Goal: Task Accomplishment & Management: Manage account settings

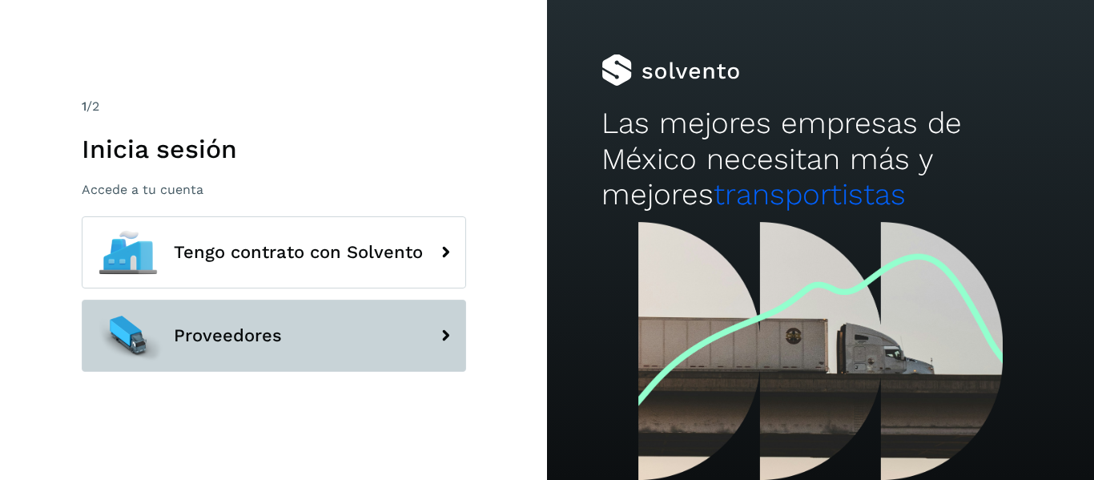
click at [281, 328] on button "Proveedores" at bounding box center [274, 335] width 384 height 72
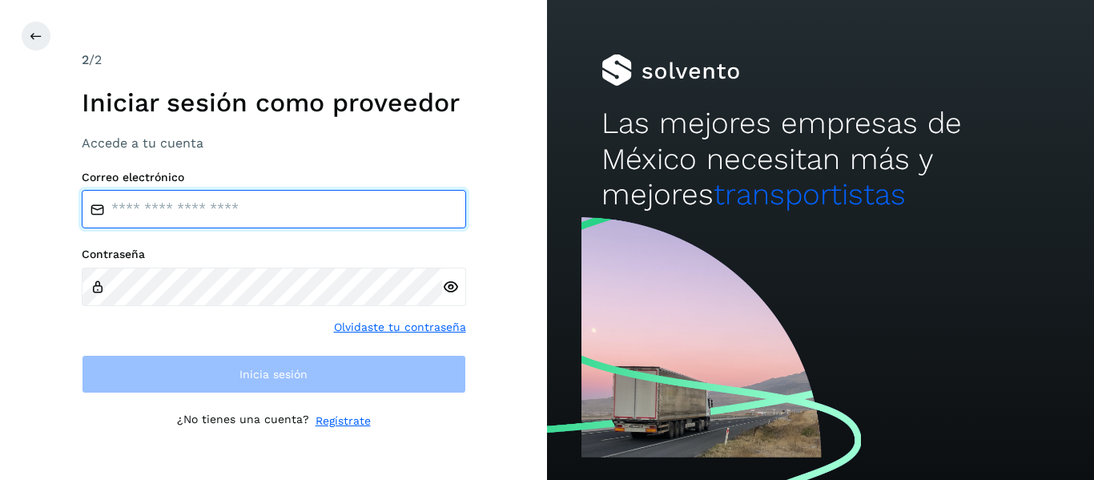
click at [252, 220] on input "email" at bounding box center [274, 209] width 384 height 38
type input "**********"
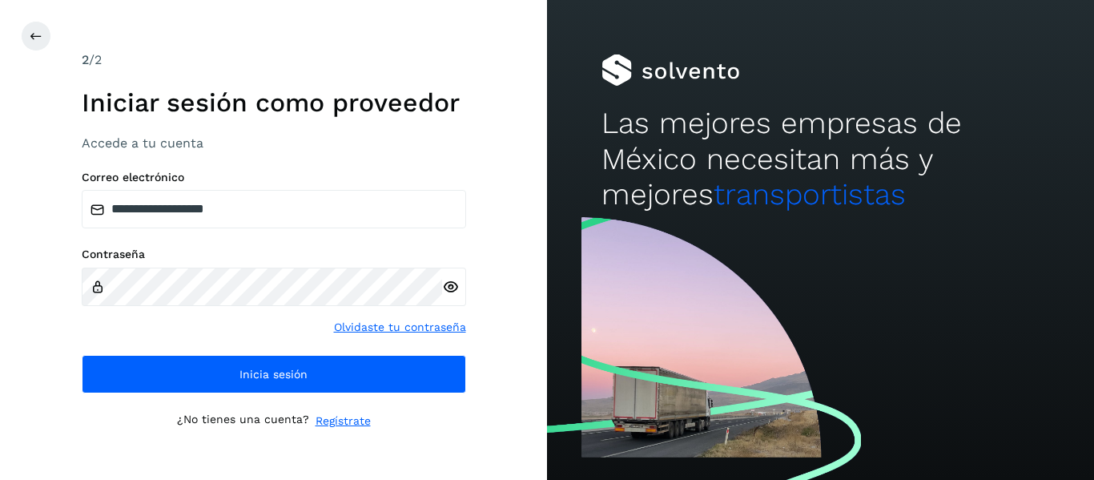
click at [444, 295] on icon at bounding box center [450, 287] width 17 height 17
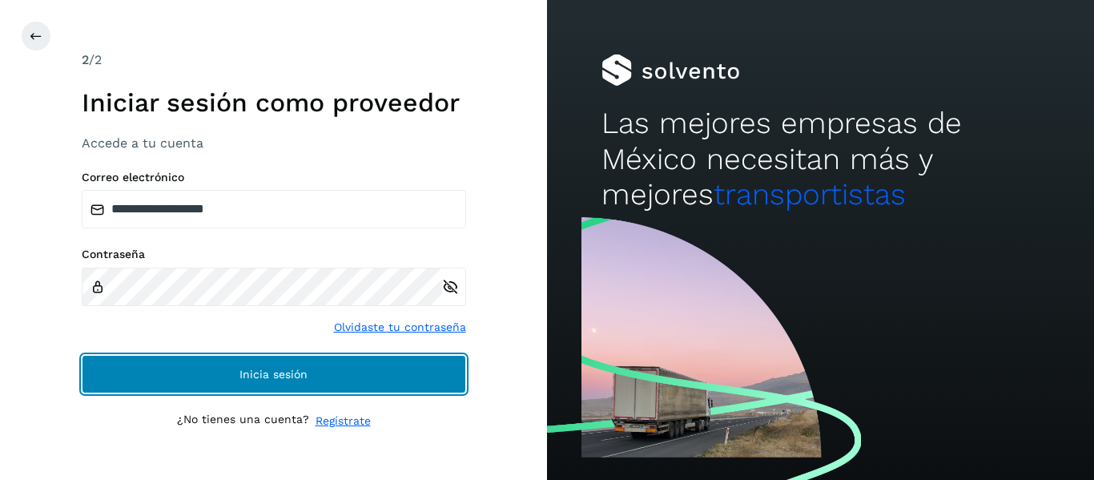
click at [345, 384] on button "Inicia sesión" at bounding box center [274, 374] width 384 height 38
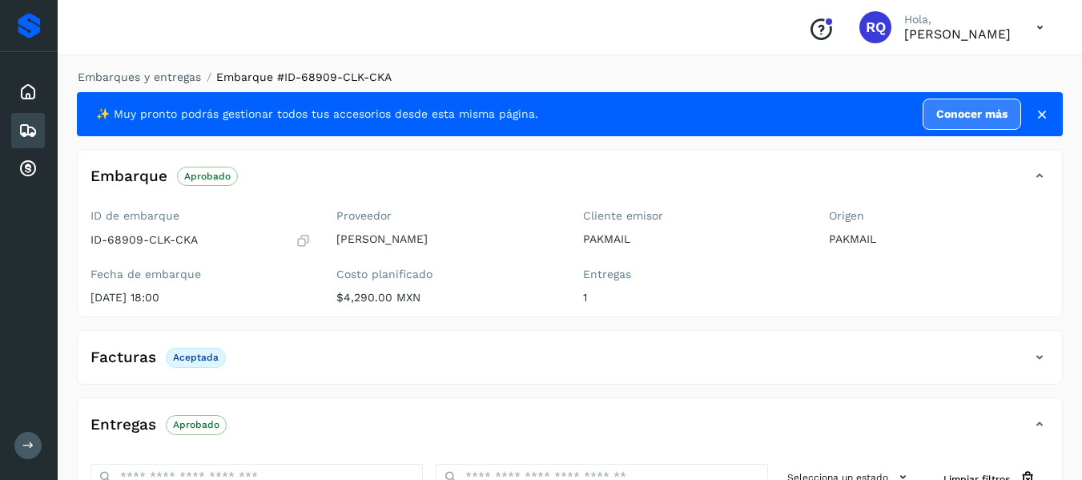
click at [1032, 354] on icon at bounding box center [1039, 357] width 19 height 19
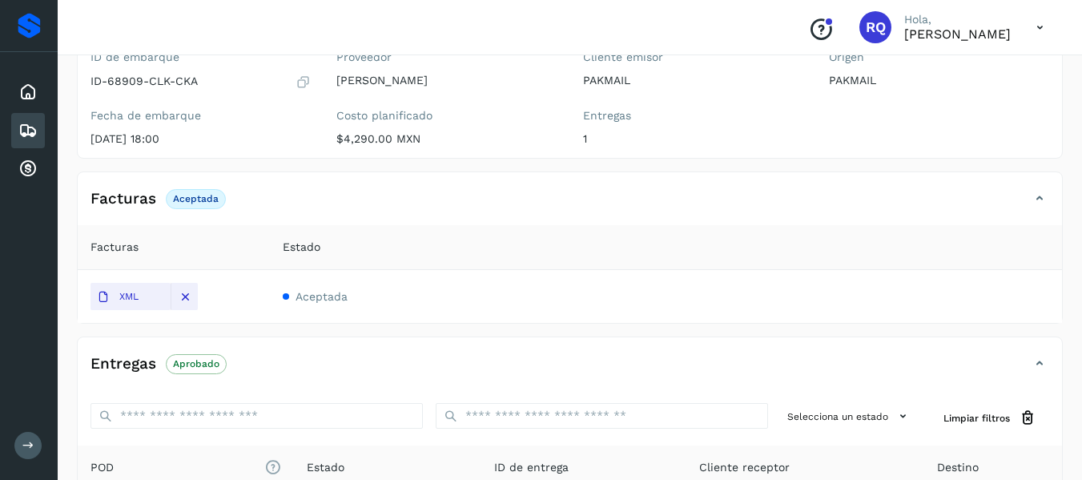
scroll to position [156, 0]
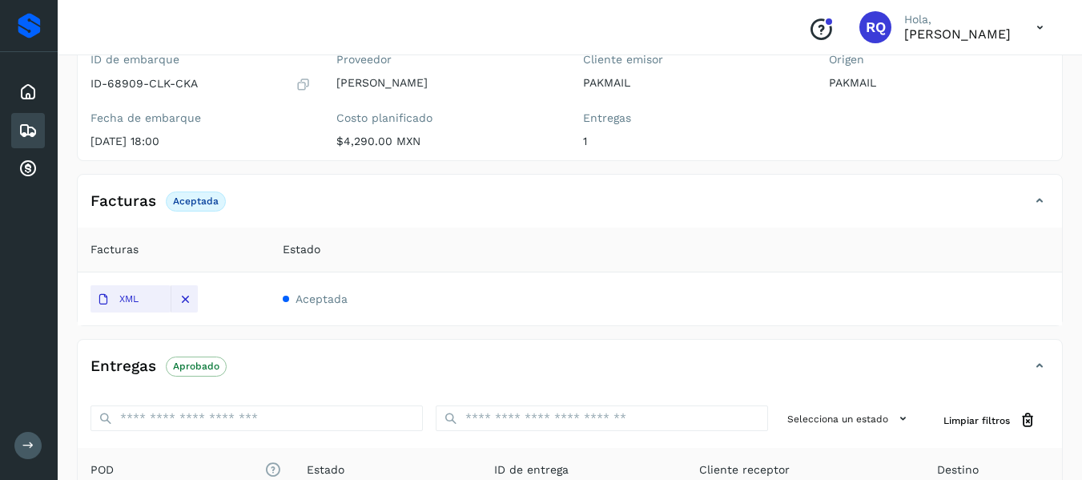
click at [27, 126] on icon at bounding box center [27, 130] width 19 height 19
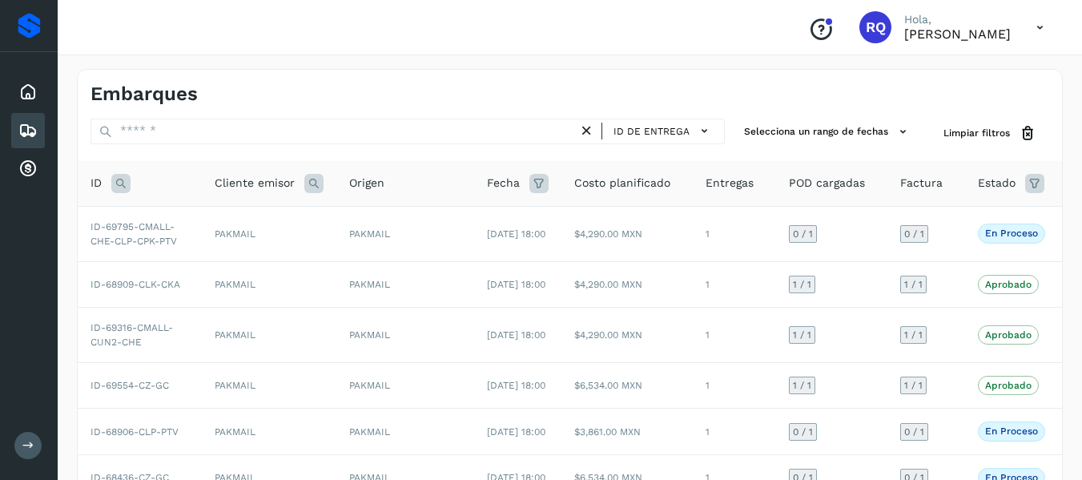
click at [1025, 184] on icon at bounding box center [1034, 183] width 19 height 19
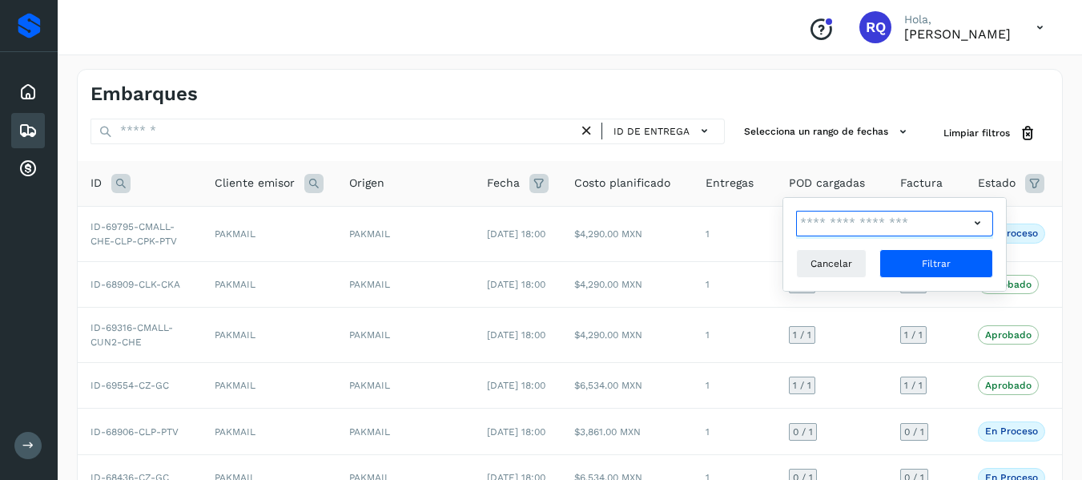
click at [838, 223] on input "text" at bounding box center [882, 224] width 173 height 26
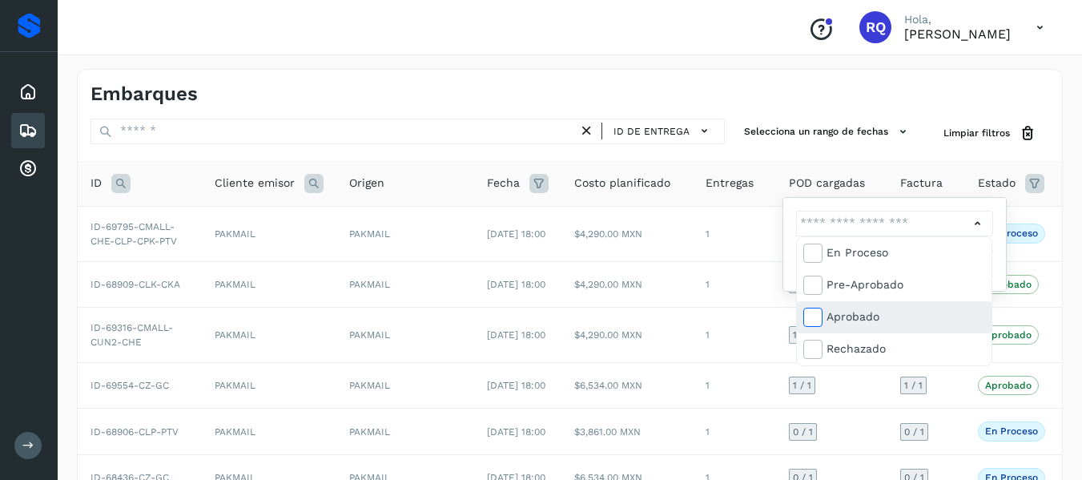
click at [814, 323] on icon at bounding box center [812, 316] width 16 height 16
type input "**********"
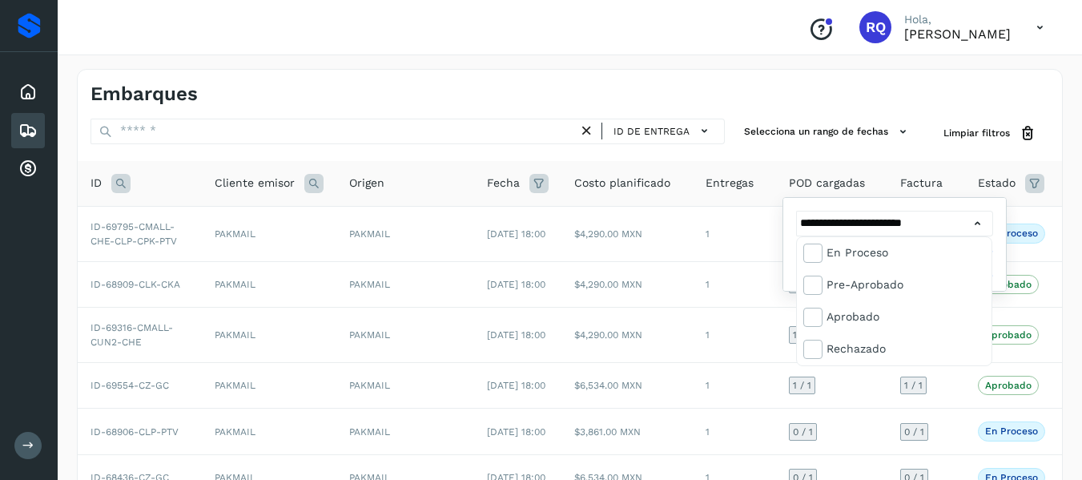
click at [975, 228] on div at bounding box center [541, 240] width 1082 height 480
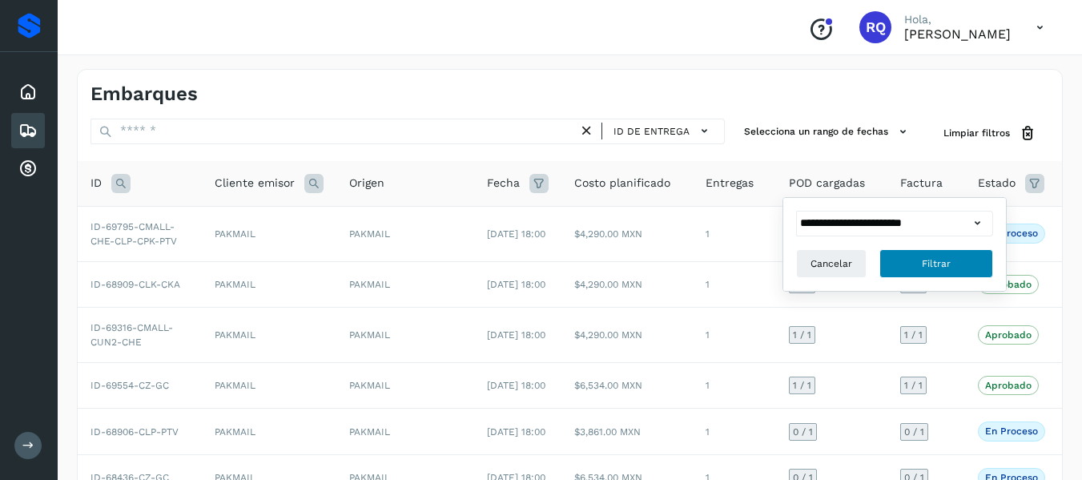
click at [926, 272] on button "Filtrar" at bounding box center [936, 263] width 114 height 29
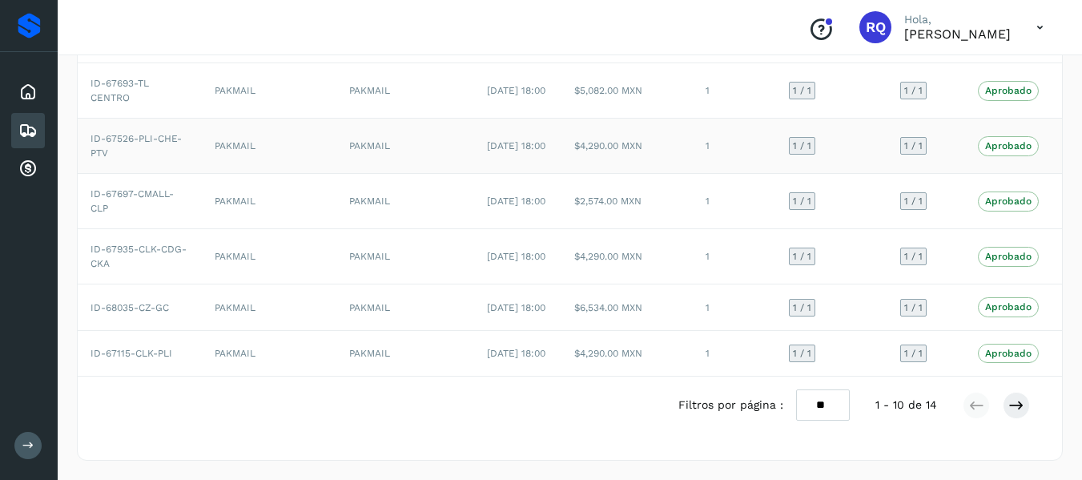
scroll to position [516, 0]
click at [1022, 413] on button at bounding box center [1016, 405] width 27 height 27
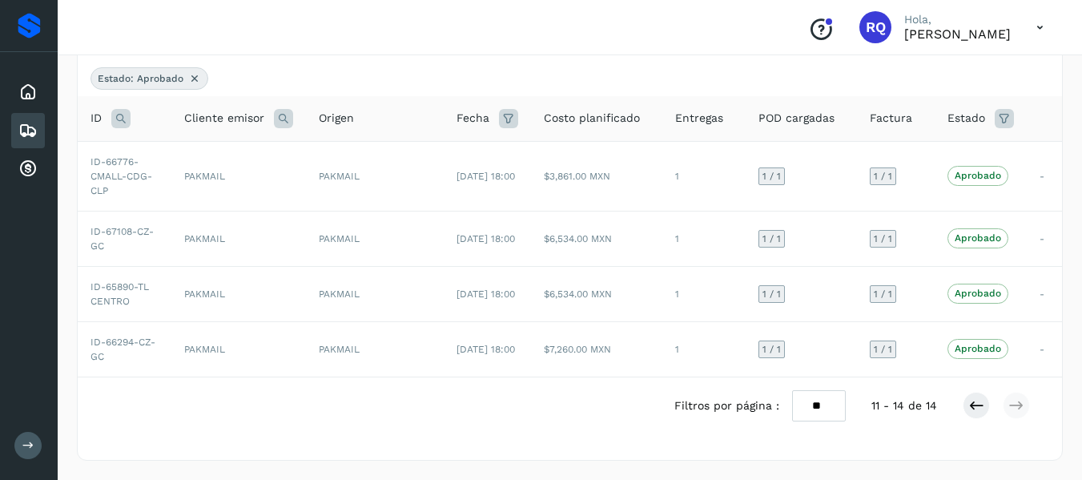
scroll to position [127, 0]
click at [1000, 119] on icon at bounding box center [1004, 118] width 19 height 19
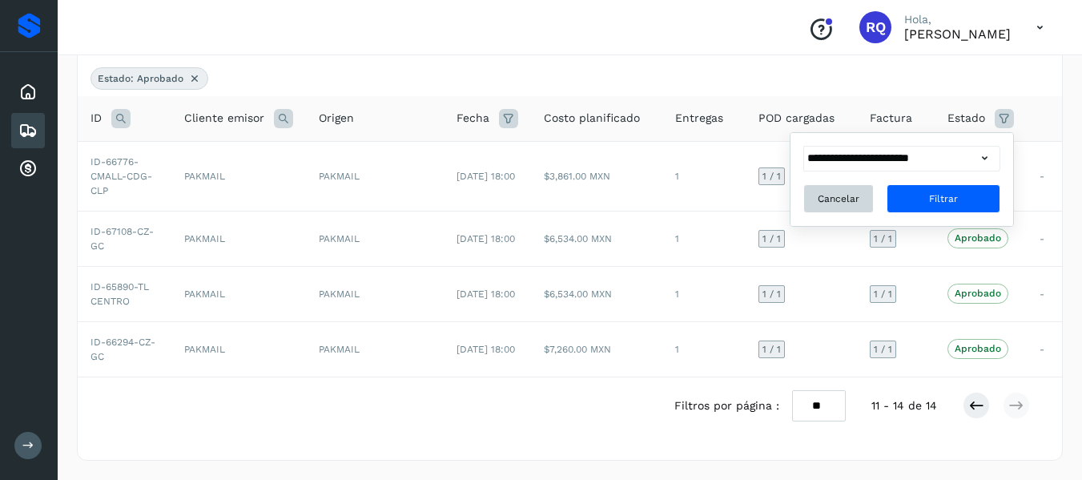
click at [837, 195] on span "Cancelar" at bounding box center [839, 198] width 42 height 14
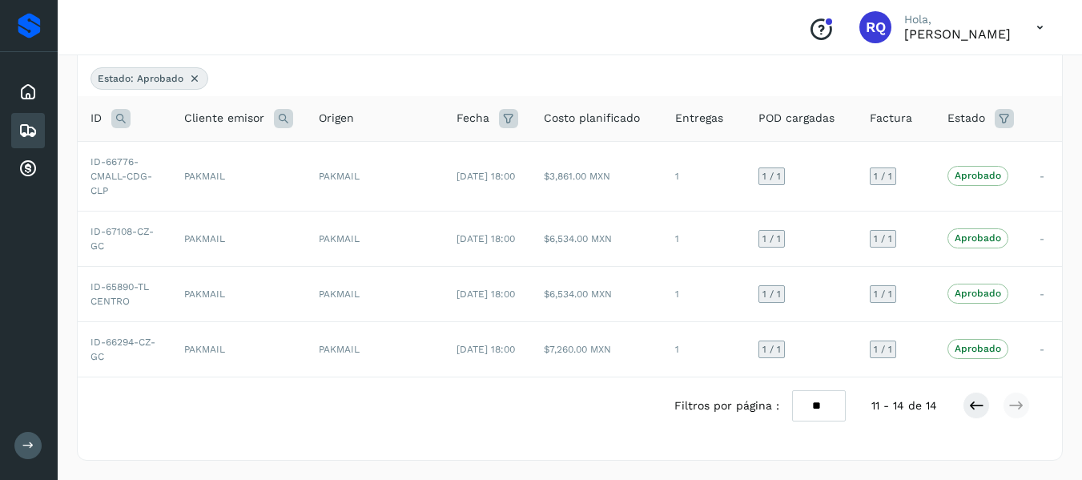
click at [1004, 121] on icon at bounding box center [1004, 118] width 19 height 19
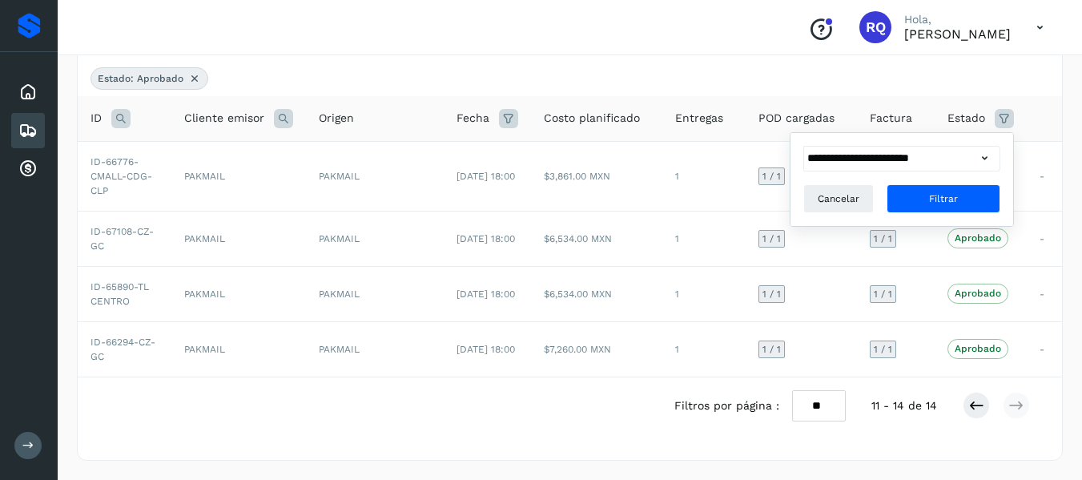
click at [956, 175] on div "**********" at bounding box center [901, 179] width 197 height 67
click at [953, 167] on input "**********" at bounding box center [889, 159] width 173 height 26
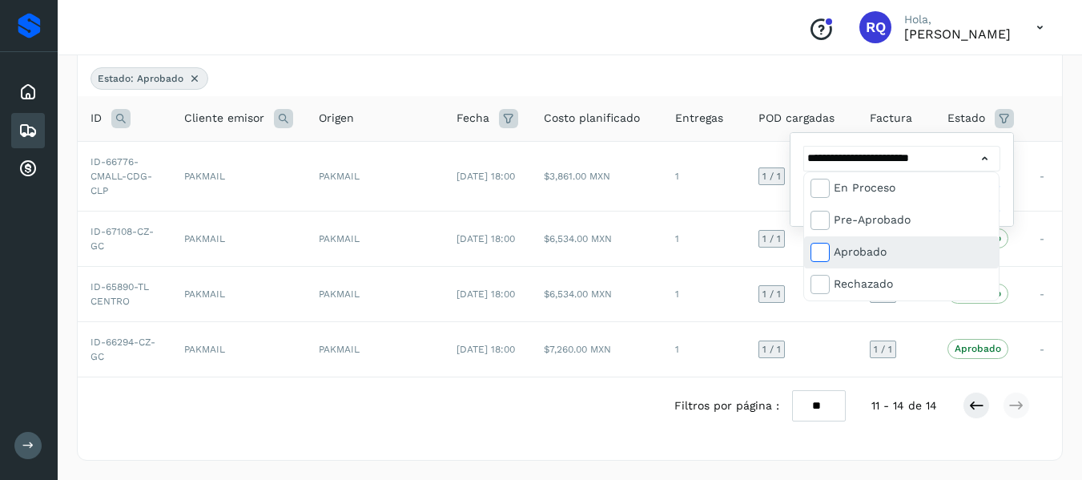
click at [824, 247] on icon at bounding box center [819, 251] width 16 height 16
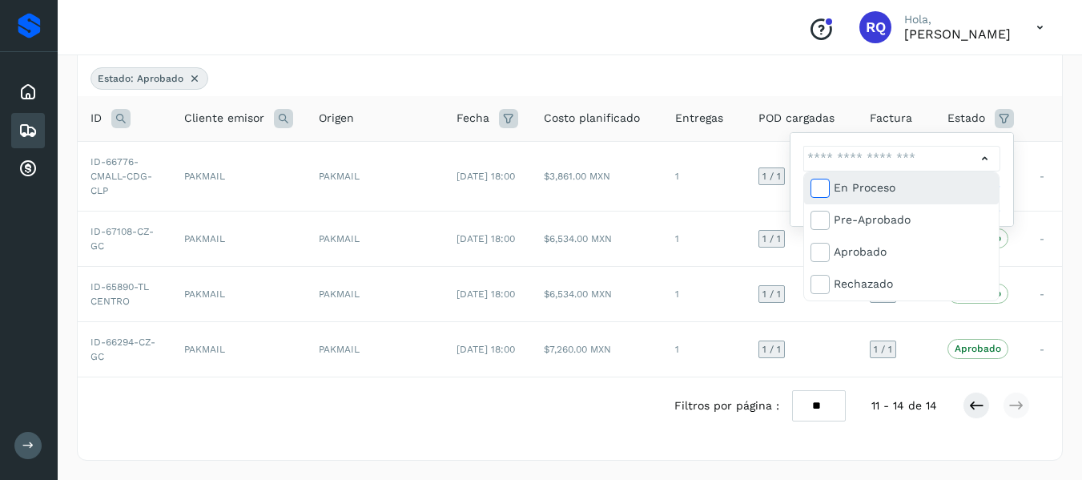
click at [822, 183] on icon at bounding box center [819, 187] width 16 height 16
type input "**********"
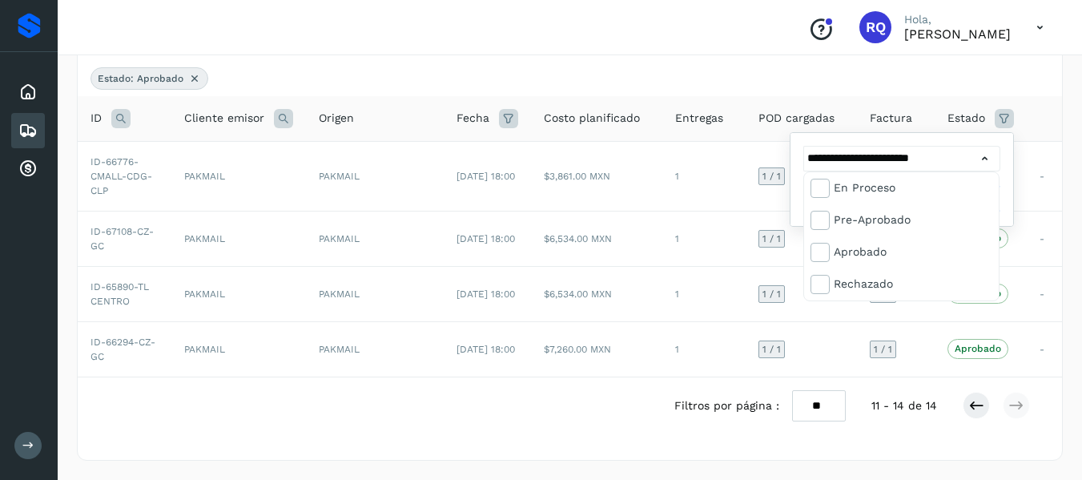
click at [1004, 113] on div at bounding box center [541, 240] width 1082 height 480
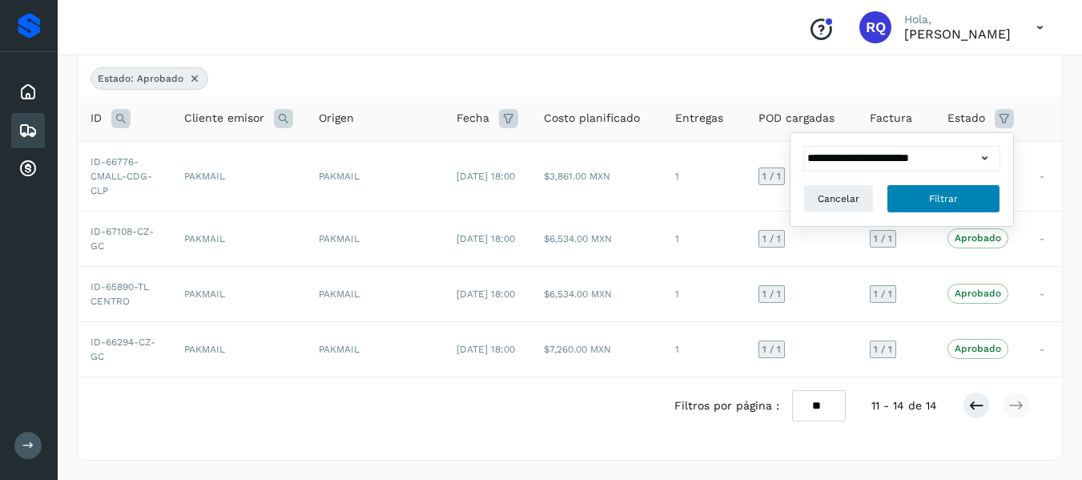
click at [913, 206] on button "Filtrar" at bounding box center [943, 198] width 114 height 29
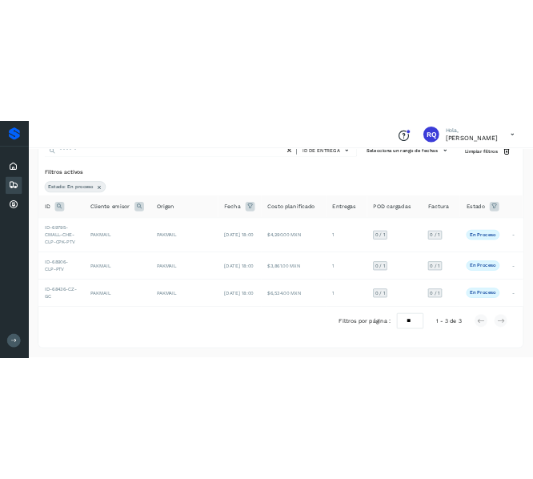
scroll to position [71, 0]
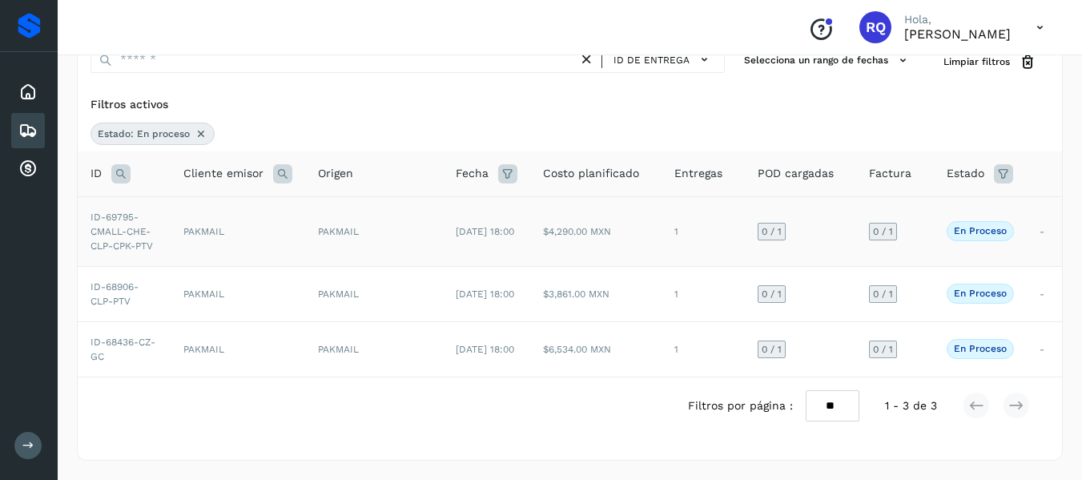
click at [790, 232] on td "0 / 1" at bounding box center [800, 231] width 111 height 70
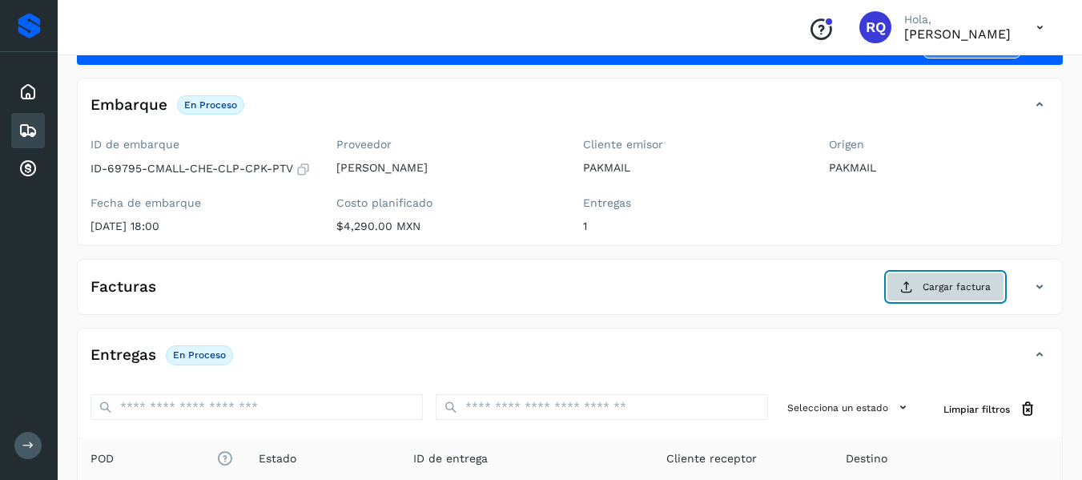
click at [950, 292] on span "Cargar factura" at bounding box center [956, 286] width 68 height 14
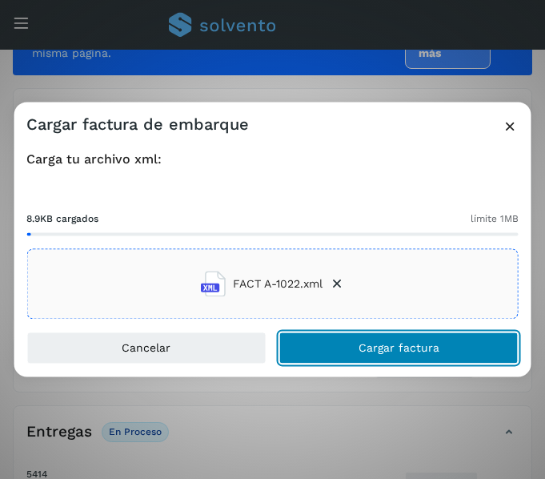
click at [334, 345] on button "Cargar factura" at bounding box center [398, 348] width 239 height 32
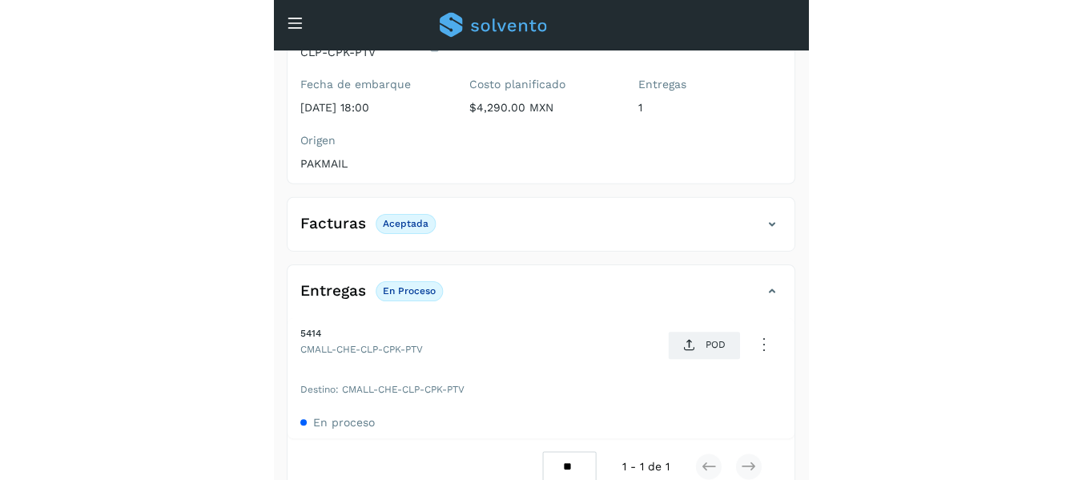
scroll to position [240, 0]
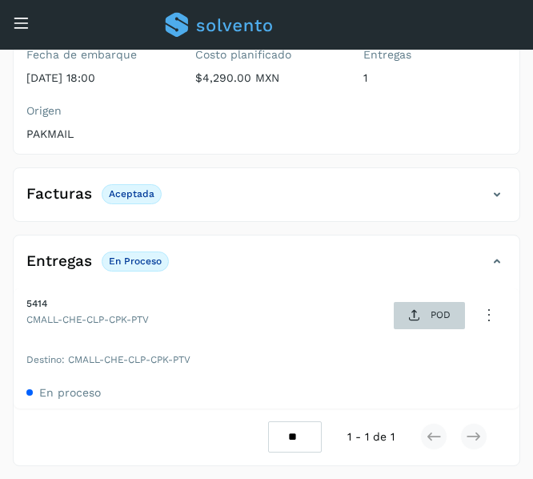
click at [422, 321] on span "POD" at bounding box center [429, 316] width 55 height 26
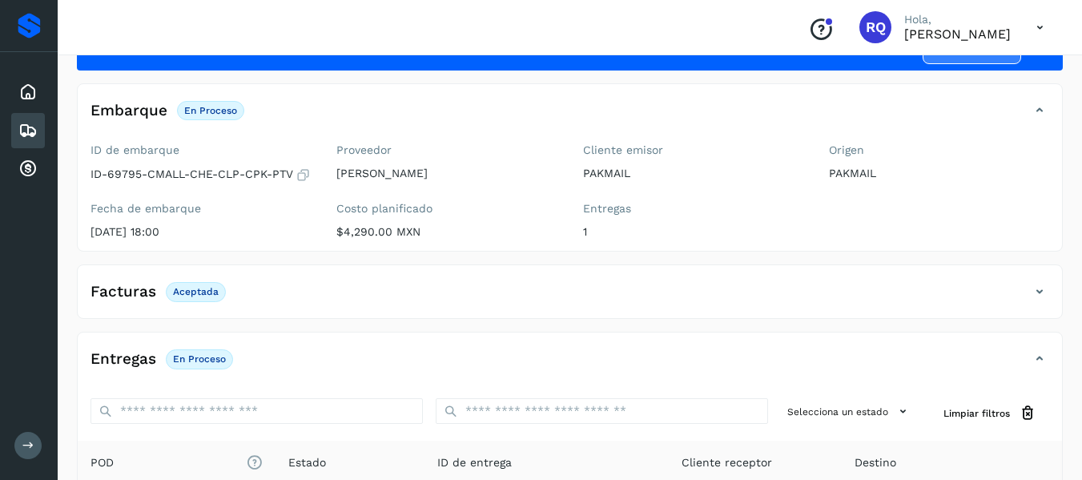
scroll to position [47, 0]
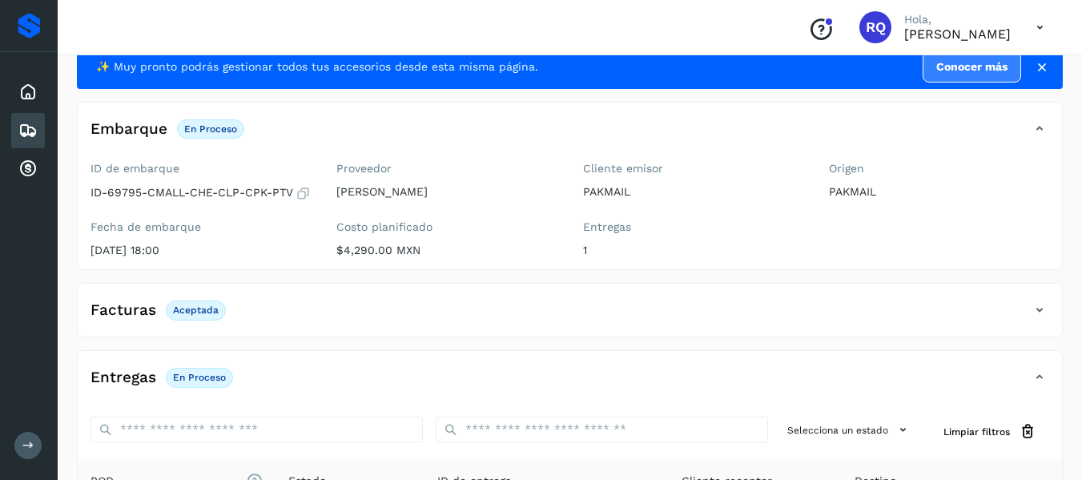
click at [16, 129] on div "Embarques" at bounding box center [28, 130] width 34 height 35
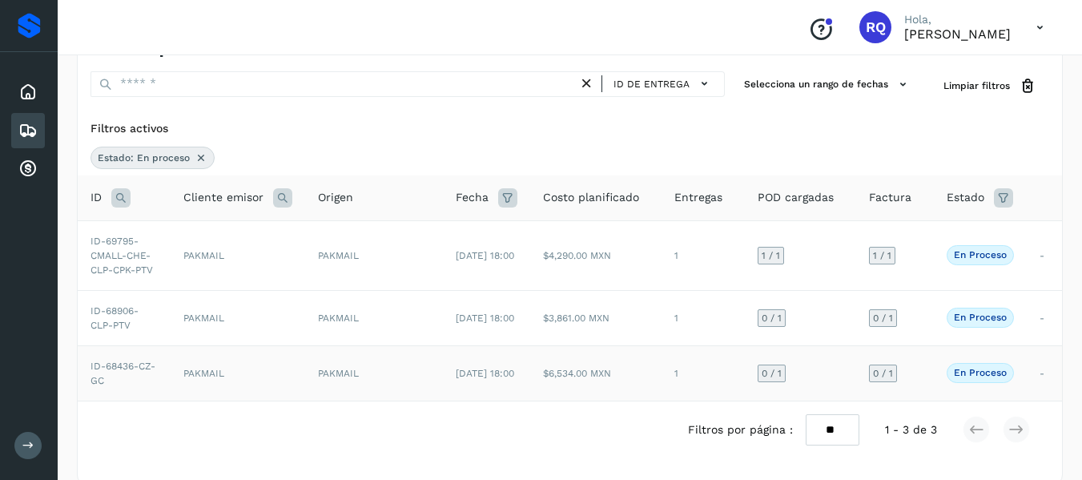
click at [975, 382] on span "En proceso" at bounding box center [979, 372] width 67 height 19
click at [686, 364] on td "1" at bounding box center [702, 372] width 83 height 55
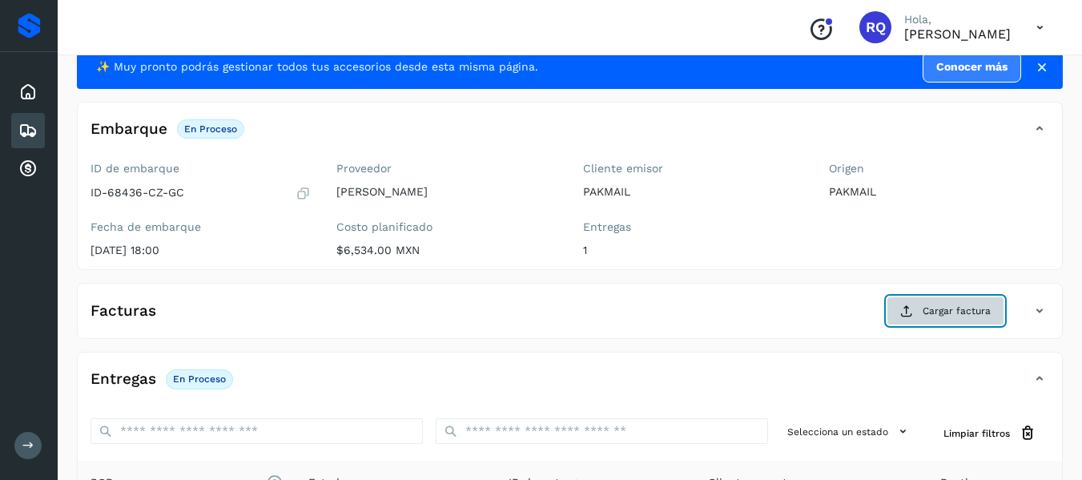
click at [952, 311] on span "Cargar factura" at bounding box center [956, 310] width 68 height 14
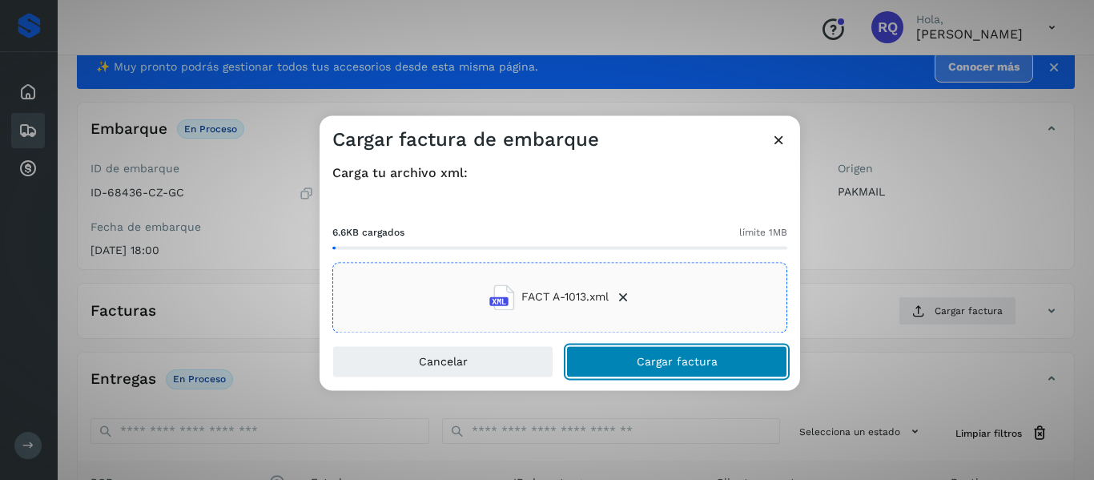
click at [655, 352] on button "Cargar factura" at bounding box center [676, 361] width 221 height 32
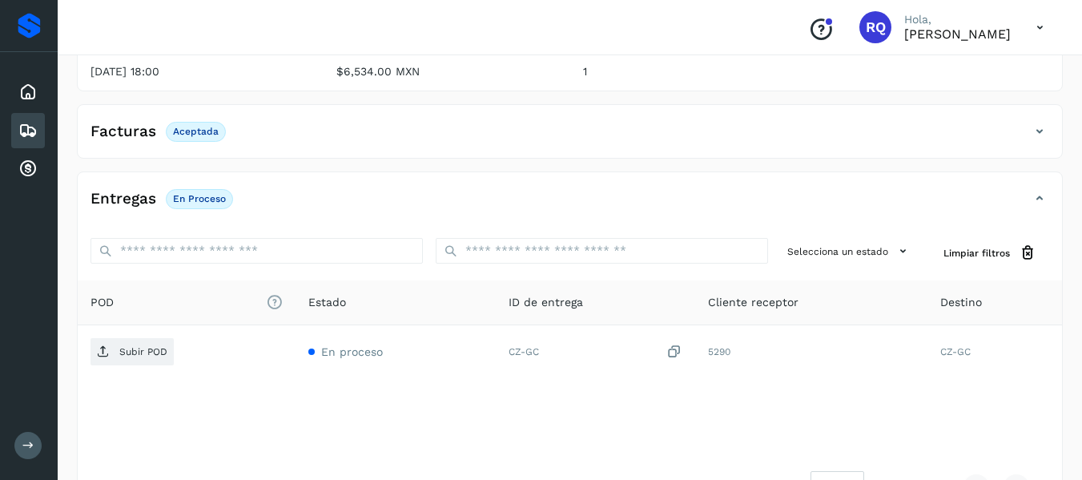
scroll to position [281, 0]
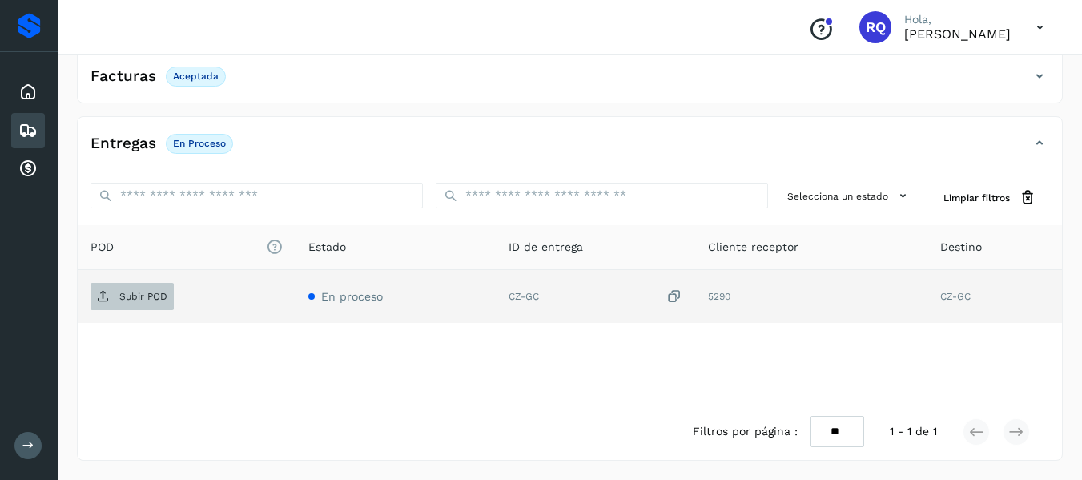
click at [159, 291] on p "Subir POD" at bounding box center [143, 296] width 48 height 11
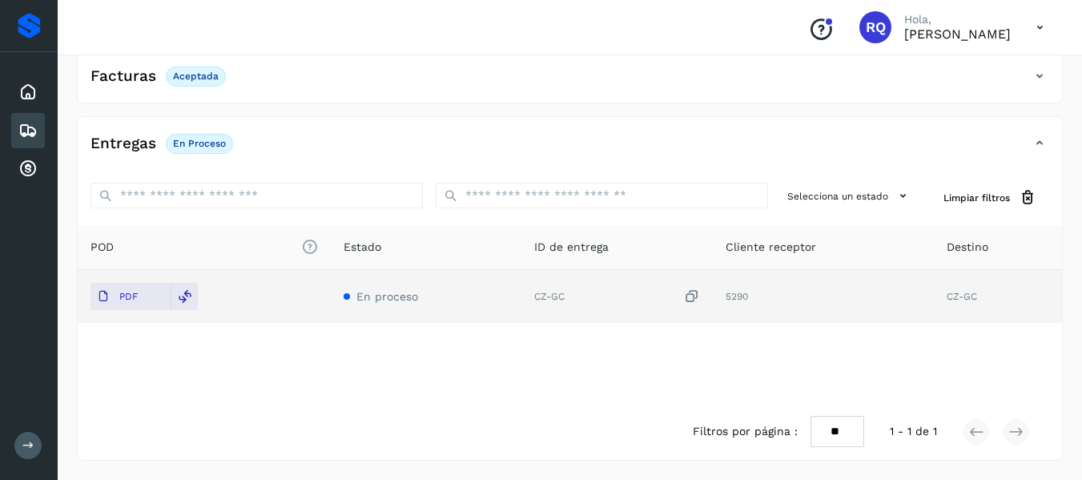
click at [404, 304] on td "En proceso" at bounding box center [426, 296] width 191 height 53
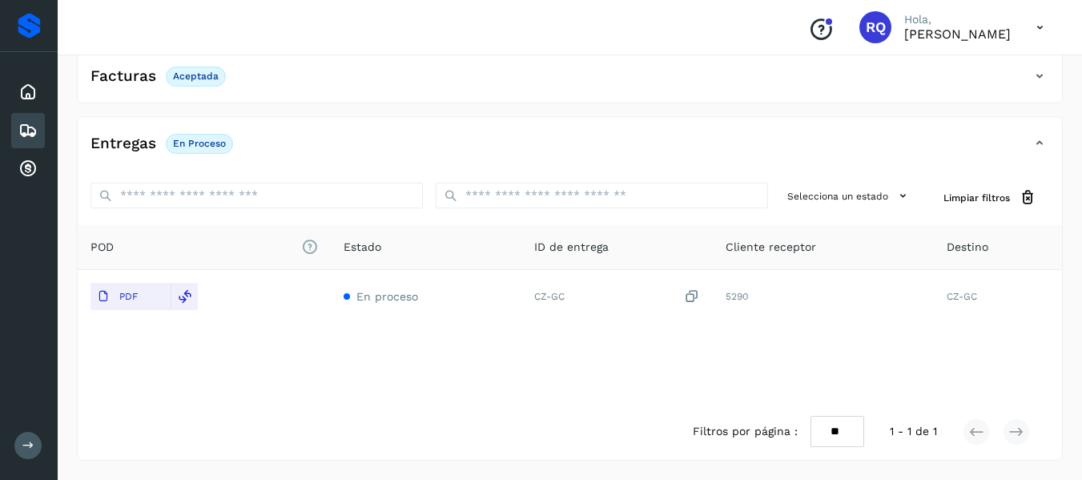
click at [18, 125] on icon at bounding box center [27, 130] width 19 height 19
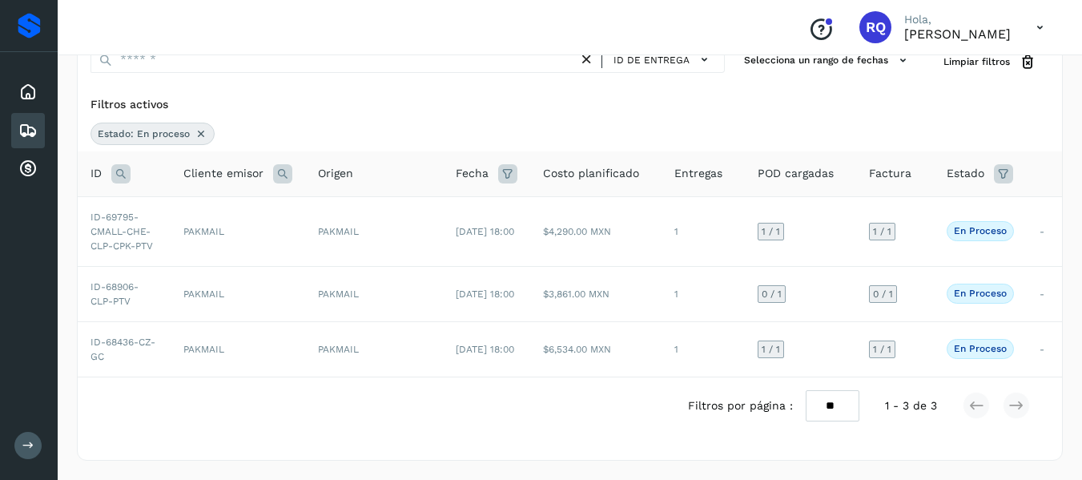
scroll to position [71, 0]
click at [198, 134] on icon at bounding box center [201, 133] width 13 height 13
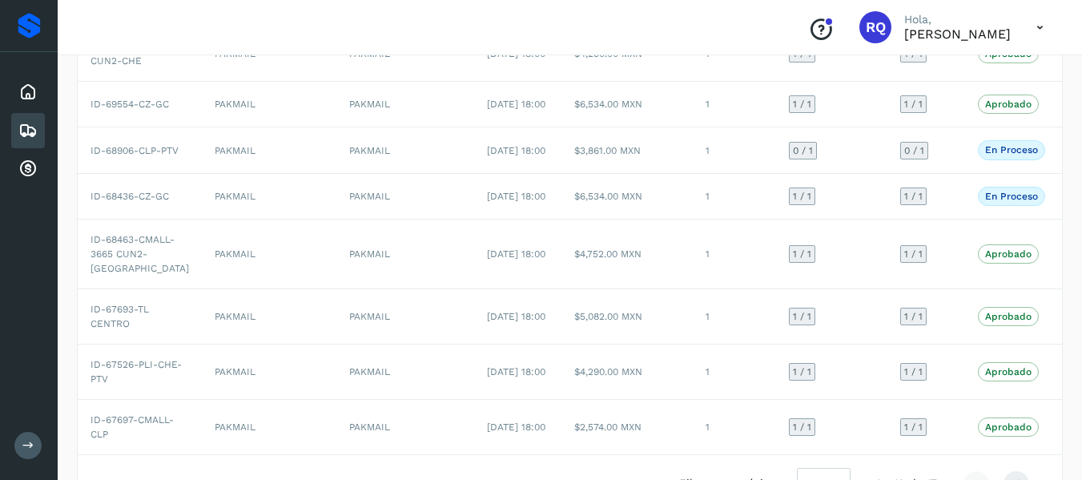
scroll to position [0, 0]
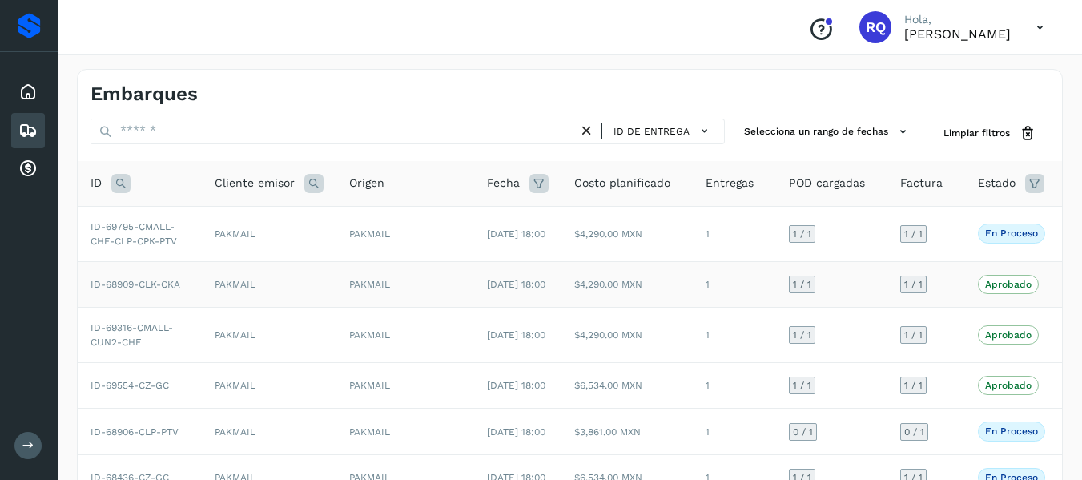
click at [985, 290] on p "Aprobado" at bounding box center [1008, 284] width 46 height 11
drag, startPoint x: 976, startPoint y: 319, endPoint x: 742, endPoint y: 318, distance: 233.8
click at [742, 307] on tr "ID-68909-CLK-CKA PAKMAIL PAKMAIL [DATE] 18:00 $4,290.00 MXN 1 1 / 1 1 / 1 Aprob…" at bounding box center [589, 284] width 1023 height 46
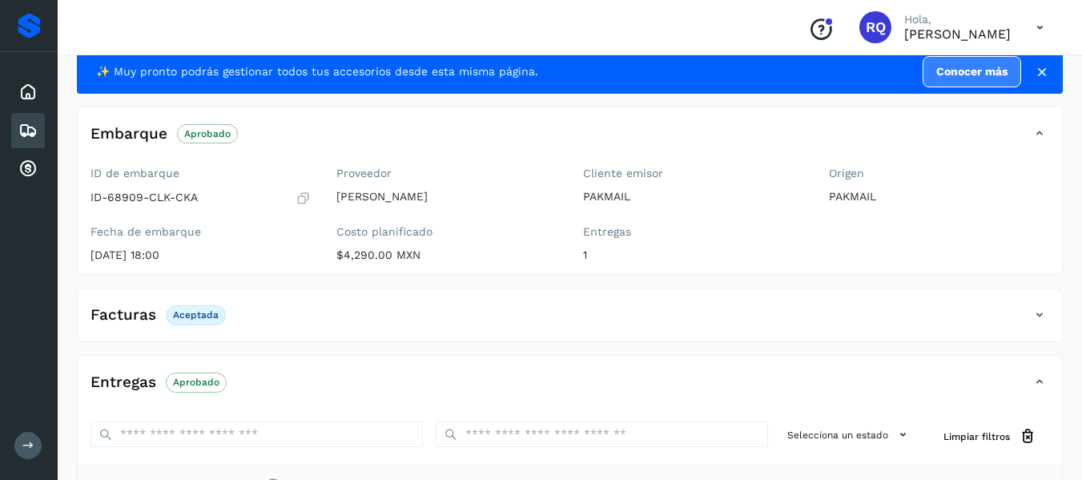
scroll to position [20, 0]
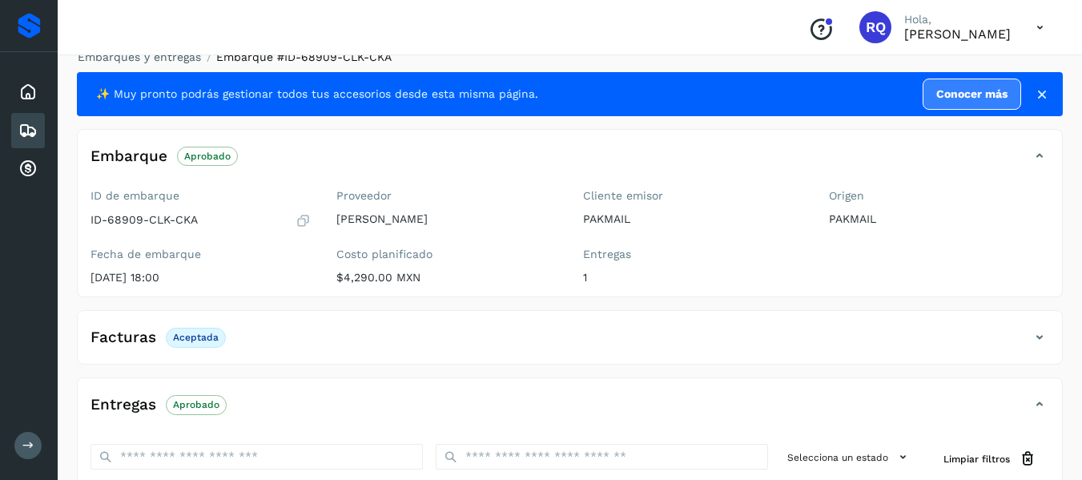
click at [1040, 155] on icon at bounding box center [1039, 156] width 19 height 19
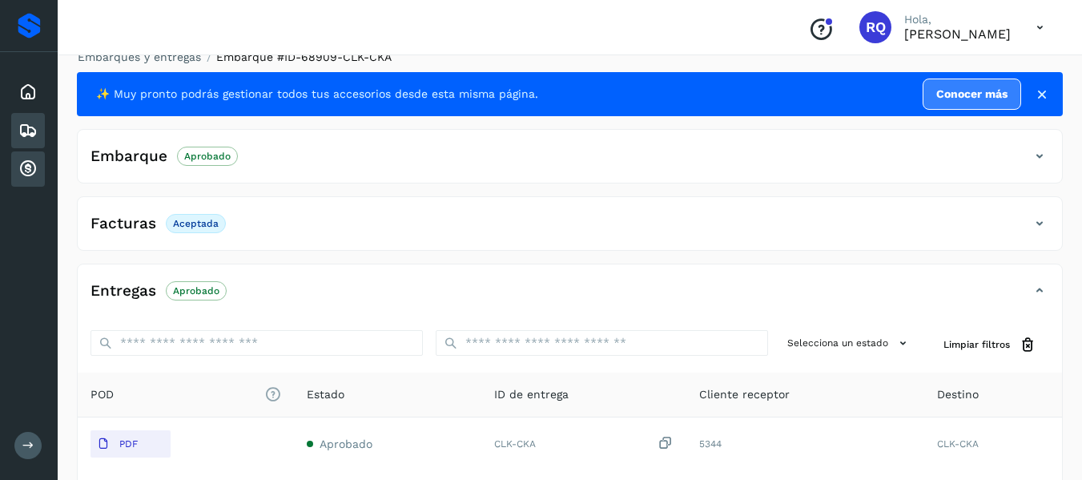
click at [22, 165] on icon at bounding box center [27, 168] width 19 height 19
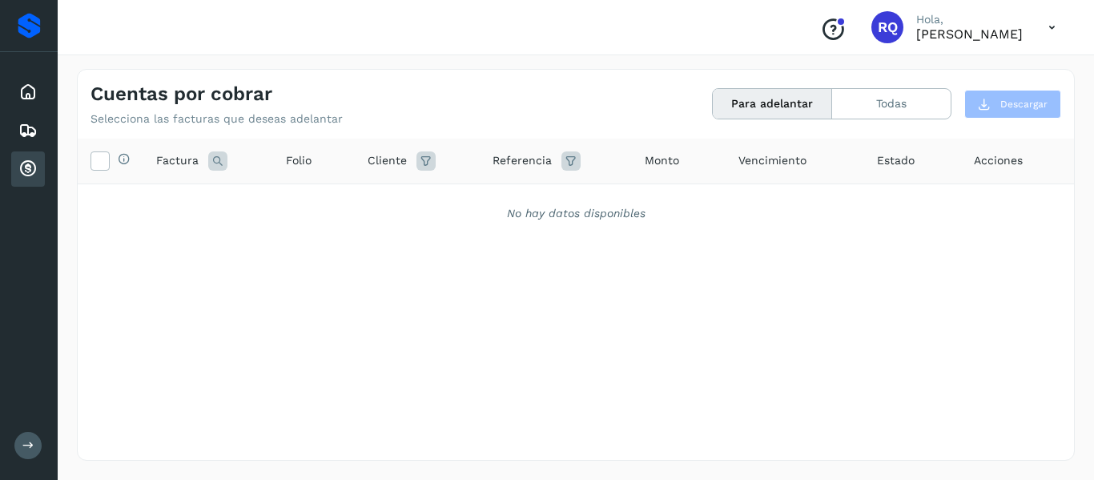
click at [772, 104] on button "Para adelantar" at bounding box center [772, 104] width 119 height 30
click at [94, 165] on icon at bounding box center [99, 159] width 17 height 17
click at [18, 139] on div "Embarques" at bounding box center [28, 130] width 34 height 35
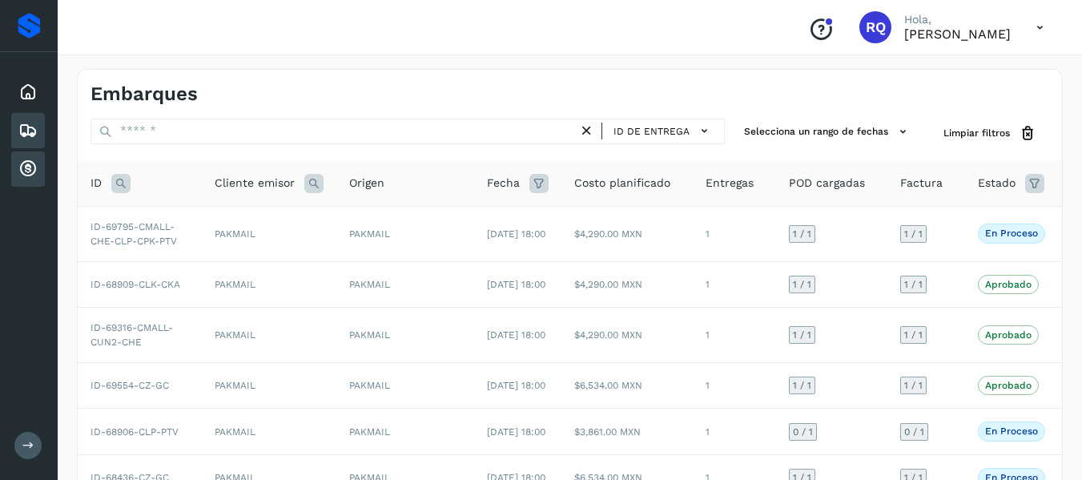
click at [30, 180] on div "Cuentas por cobrar" at bounding box center [28, 168] width 34 height 35
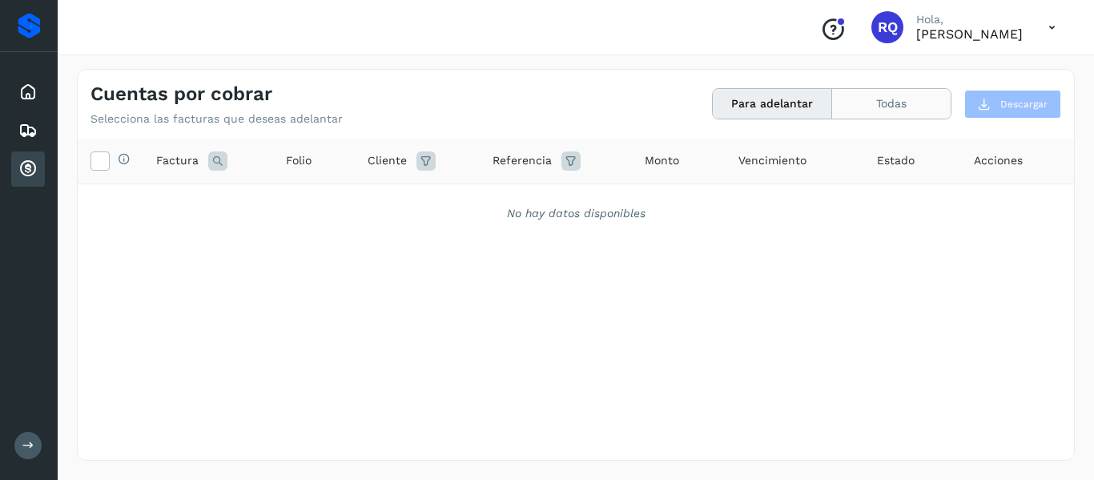
click at [915, 106] on button "Todas" at bounding box center [891, 104] width 119 height 30
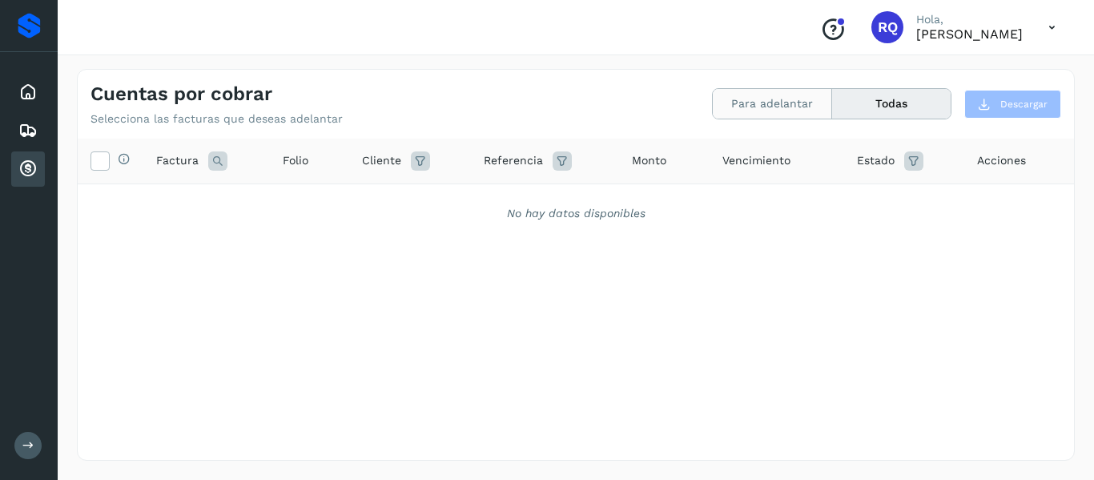
click at [790, 104] on button "Para adelantar" at bounding box center [772, 104] width 119 height 30
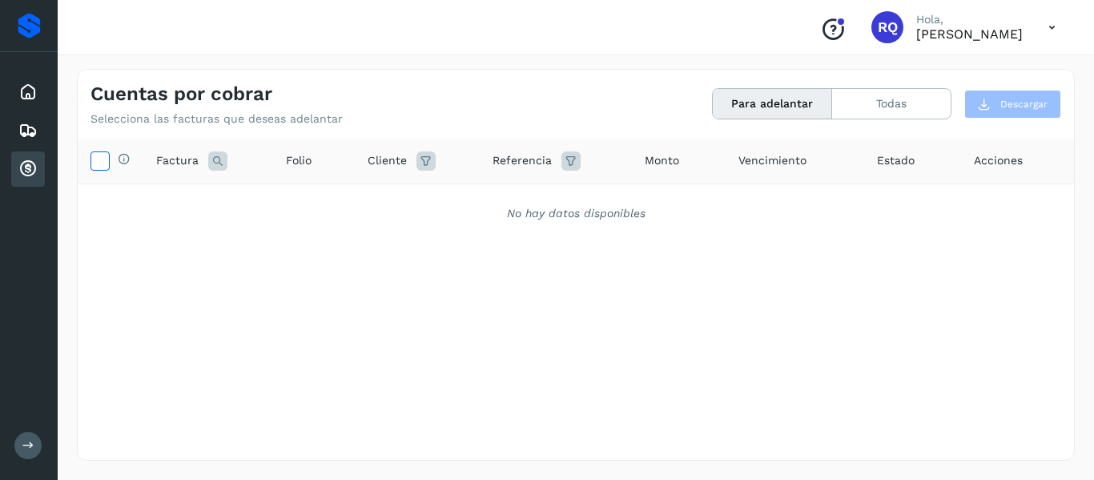
click at [98, 167] on icon at bounding box center [99, 159] width 17 height 17
click at [26, 134] on icon at bounding box center [27, 130] width 19 height 19
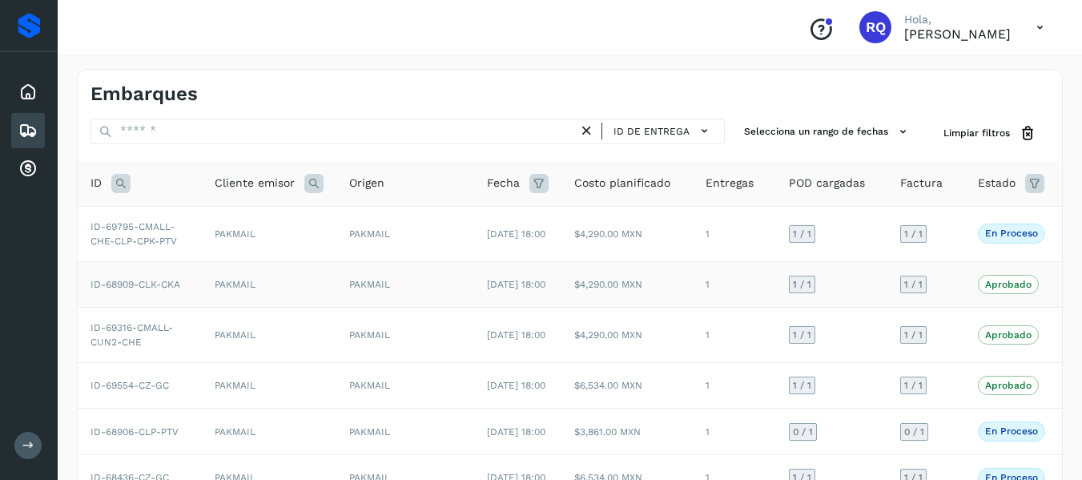
click at [978, 294] on span "Aprobado" at bounding box center [1008, 284] width 61 height 19
click at [124, 290] on span "ID-68909-CLK-CKA" at bounding box center [135, 284] width 90 height 11
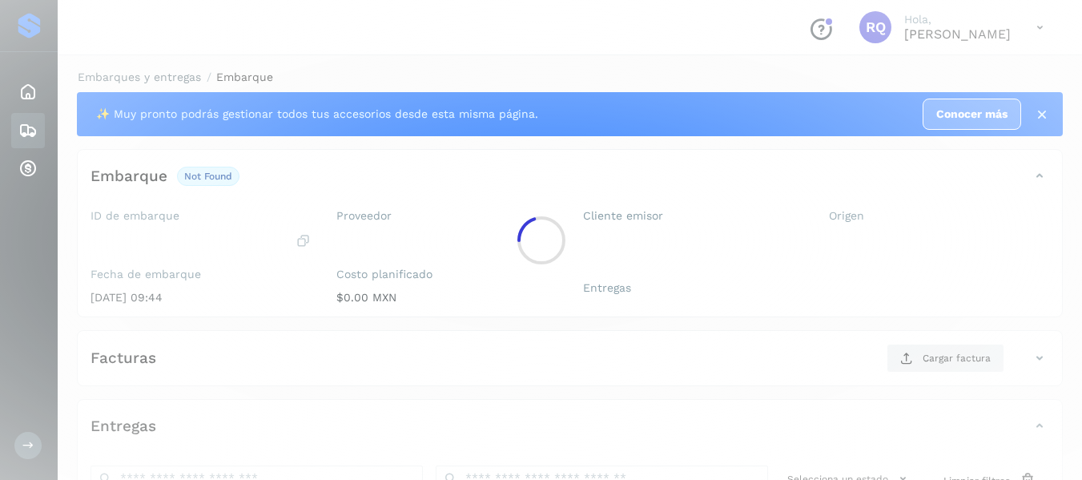
click at [124, 322] on div at bounding box center [541, 240] width 1082 height 480
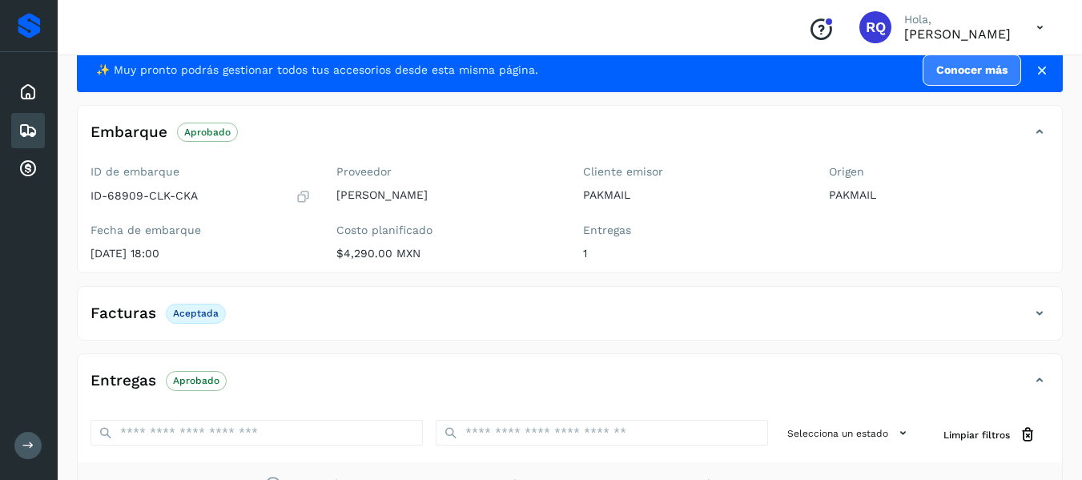
scroll to position [29, 0]
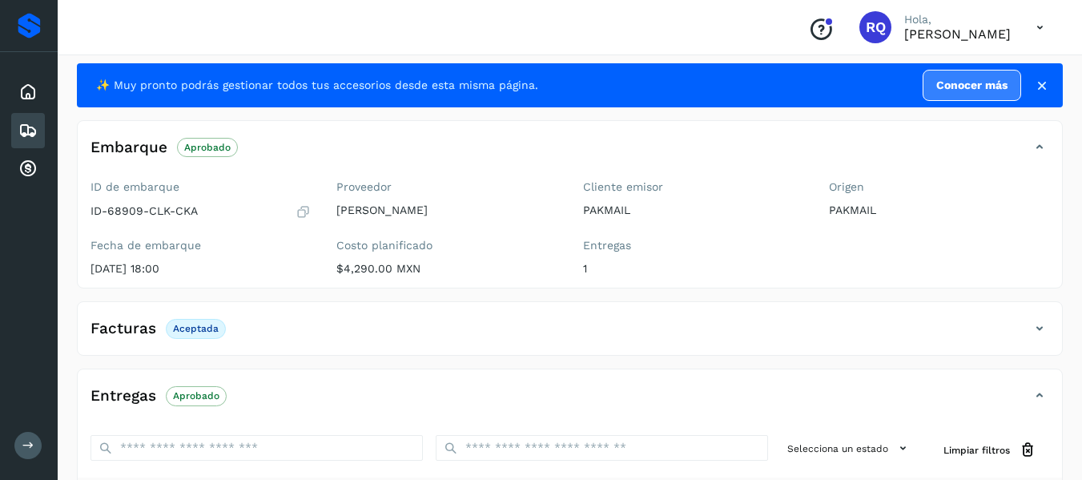
click at [296, 211] on icon at bounding box center [302, 211] width 15 height 16
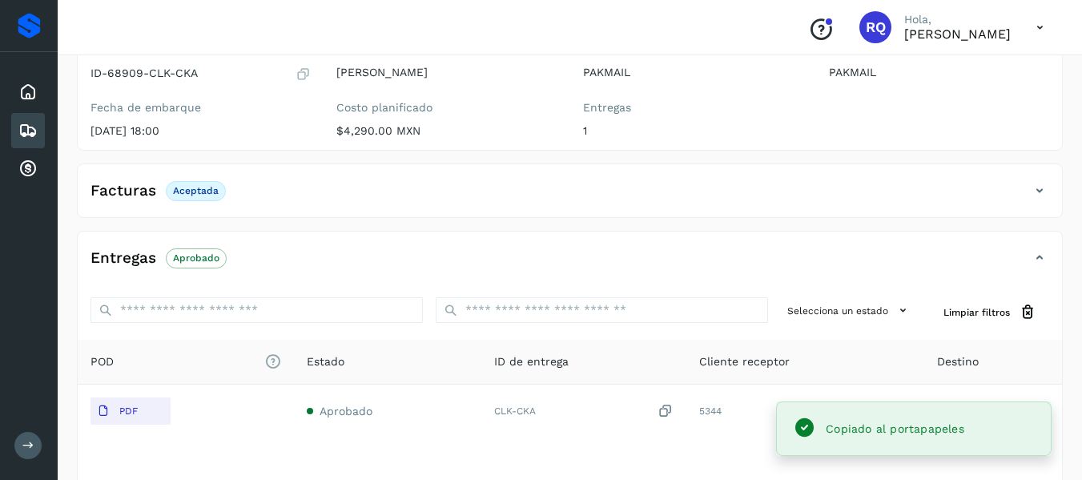
scroll to position [281, 0]
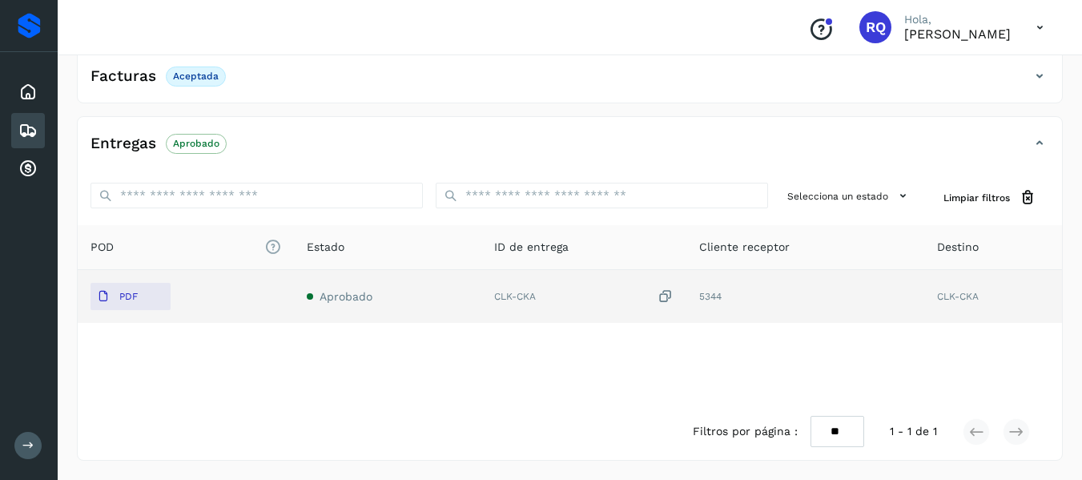
click at [332, 288] on td "Aprobado" at bounding box center [387, 296] width 187 height 53
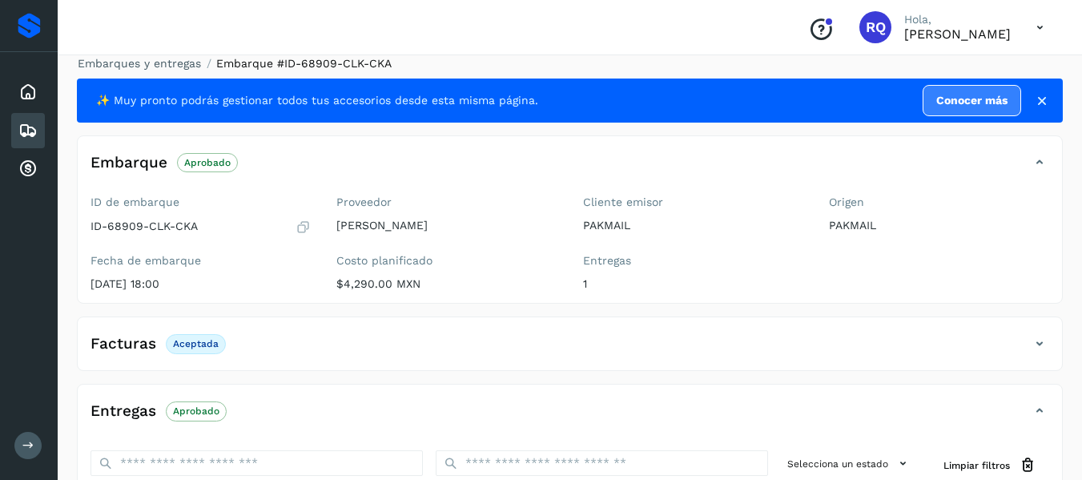
scroll to position [219, 0]
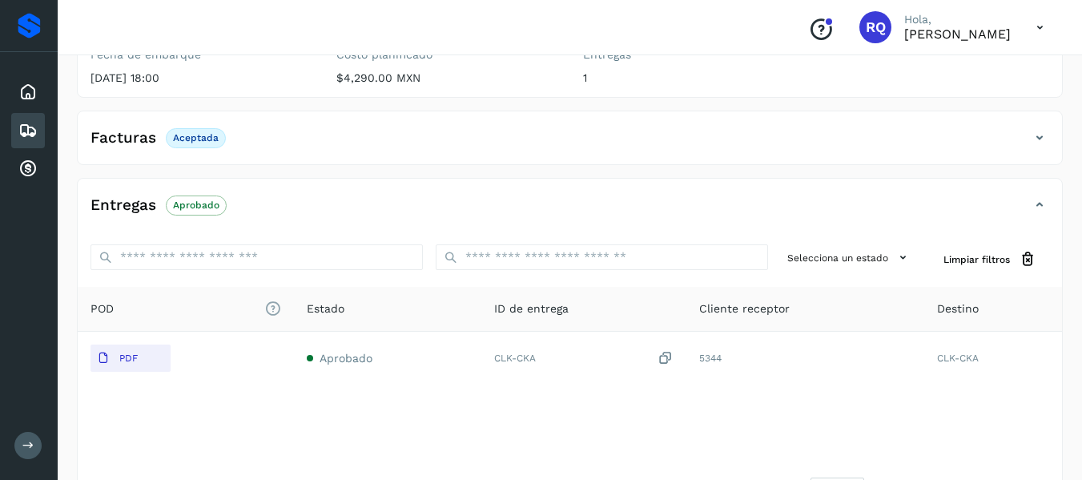
click at [30, 127] on icon at bounding box center [27, 130] width 19 height 19
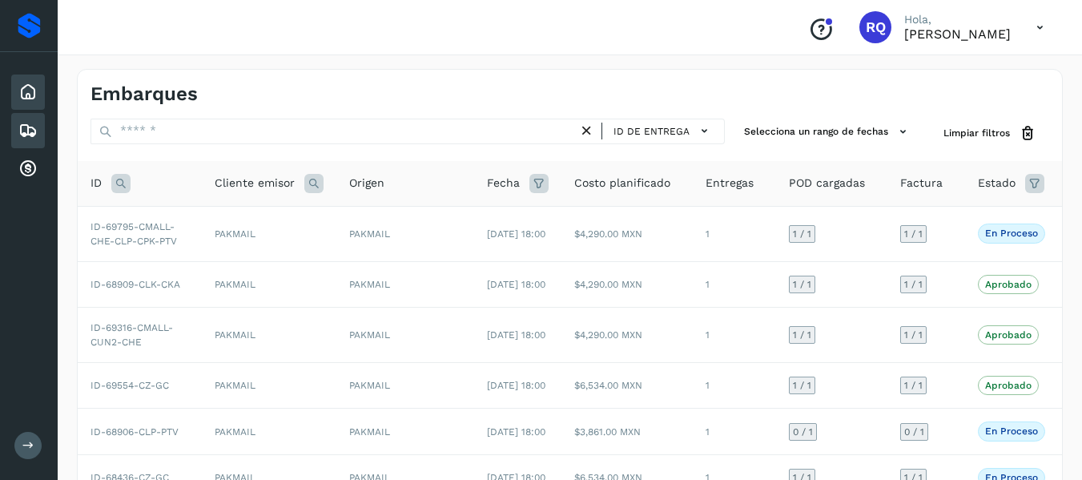
click at [26, 94] on icon at bounding box center [27, 91] width 19 height 19
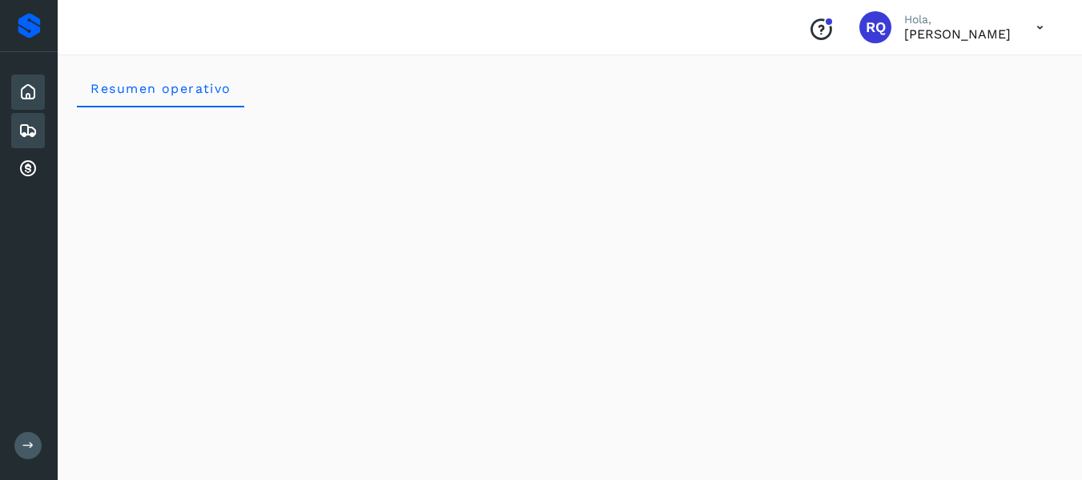
click at [30, 127] on icon at bounding box center [27, 130] width 19 height 19
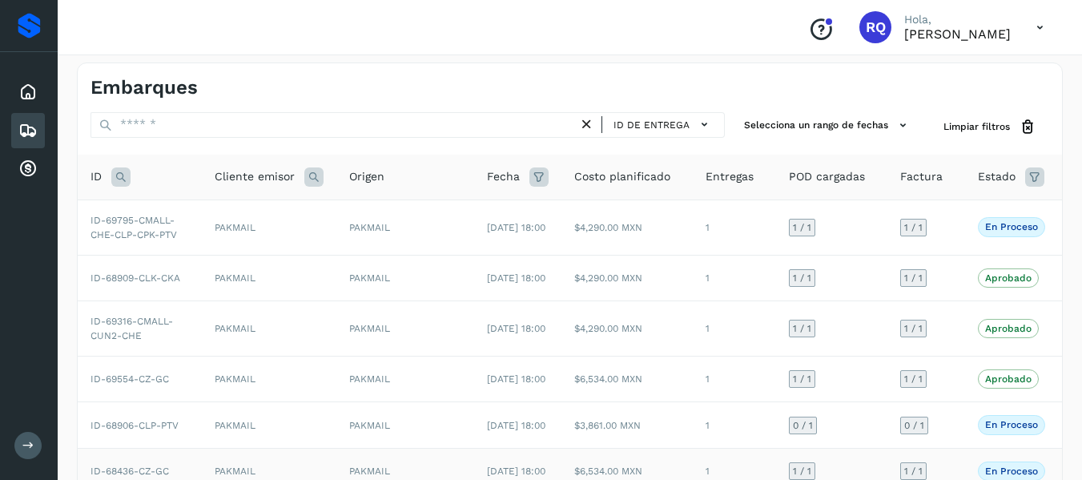
scroll to position [6, 0]
